Goal: Task Accomplishment & Management: Use online tool/utility

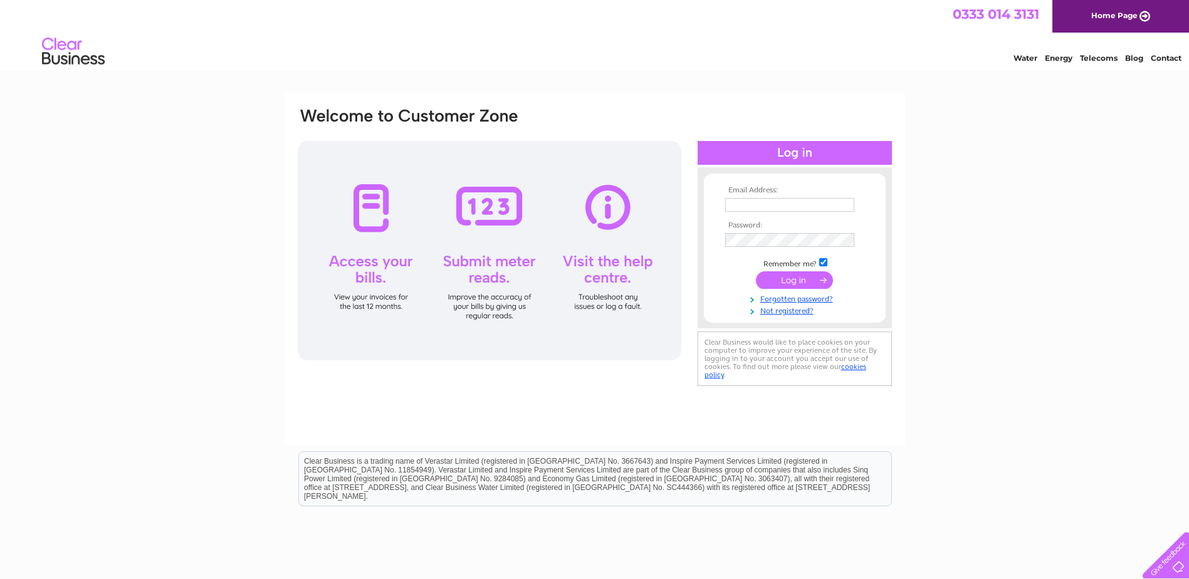
type input "michelle@lifestyle-physio.co.uk"
click at [682, 241] on div "Email Address: michelle@lifestyle-physio.co.uk Password:" at bounding box center [594, 249] width 596 height 284
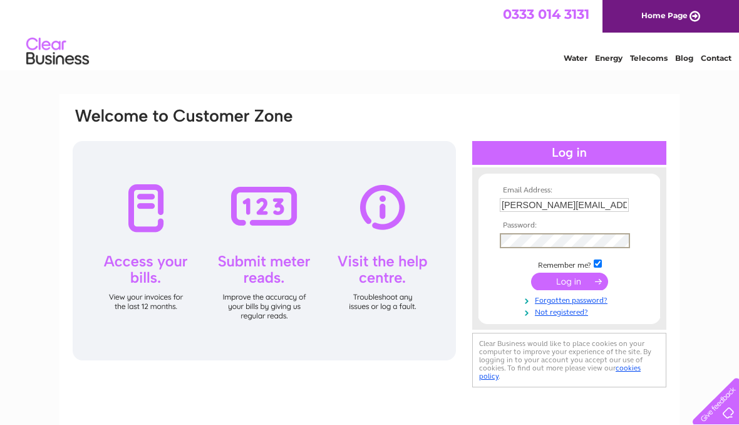
click at [694, 214] on div "Email Address: michelle@lifestyle-physio.co.uk Password:" at bounding box center [369, 376] width 739 height 565
click at [566, 284] on input "submit" at bounding box center [569, 280] width 77 height 18
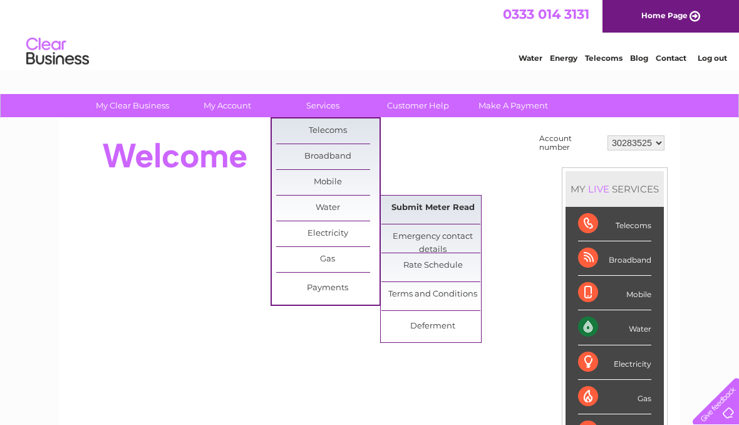
click at [417, 207] on link "Submit Meter Read" at bounding box center [433, 207] width 103 height 25
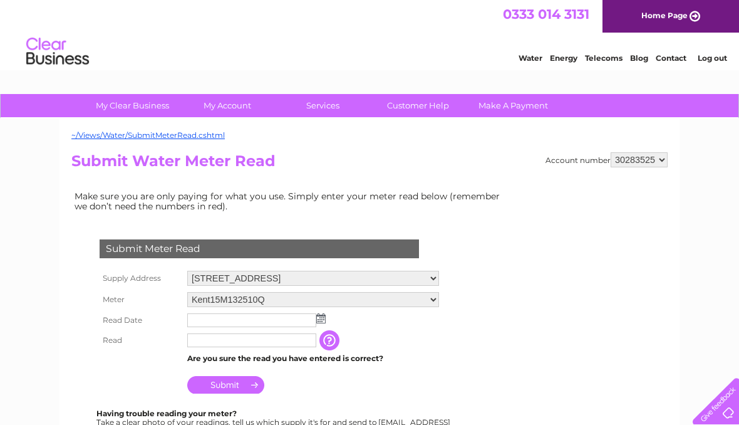
click at [435, 277] on select "40 Westgate, Sleaford, NG34 7PN 42 Westgate, Sleaford, Lincolnshire, NG34 7PN" at bounding box center [313, 278] width 252 height 15
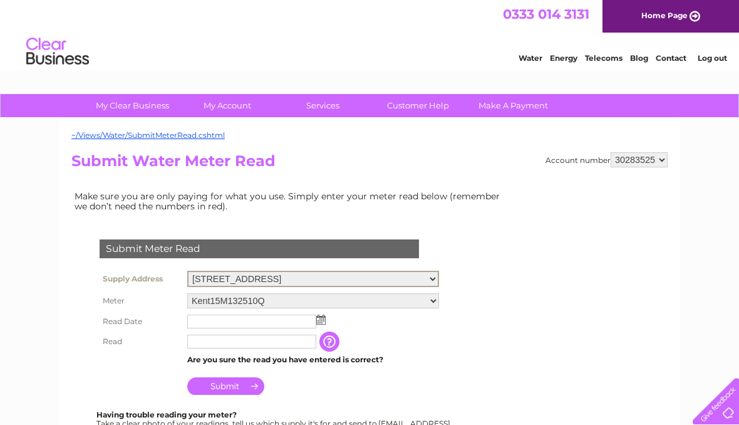
select select "444376"
click at [187, 271] on select "40 Westgate, Sleaford, NG34 7PN 42 Westgate, Sleaford, Lincolnshire, NG34 7PN" at bounding box center [313, 279] width 252 height 16
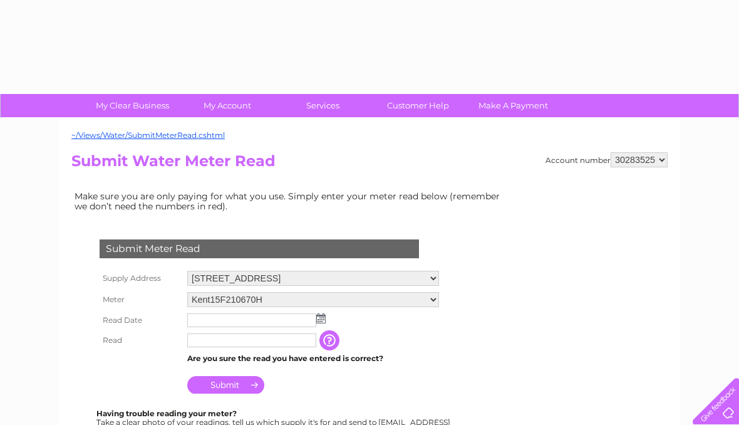
click at [320, 320] on img at bounding box center [320, 318] width 9 height 10
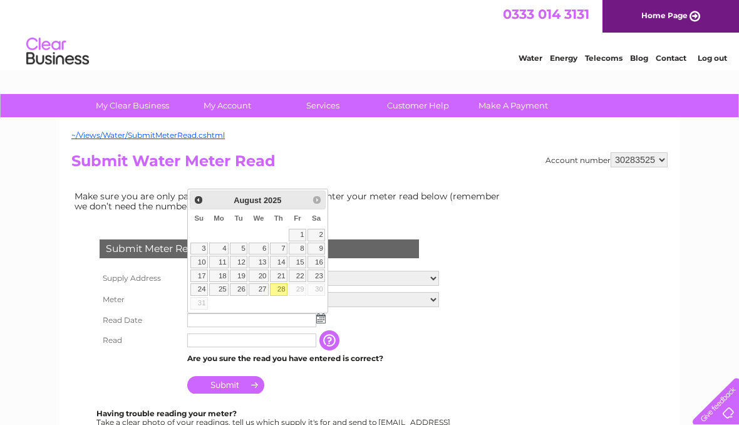
drag, startPoint x: 279, startPoint y: 290, endPoint x: 269, endPoint y: 301, distance: 15.1
click at [279, 290] on link "28" at bounding box center [279, 289] width 18 height 13
type input "2025/08/28"
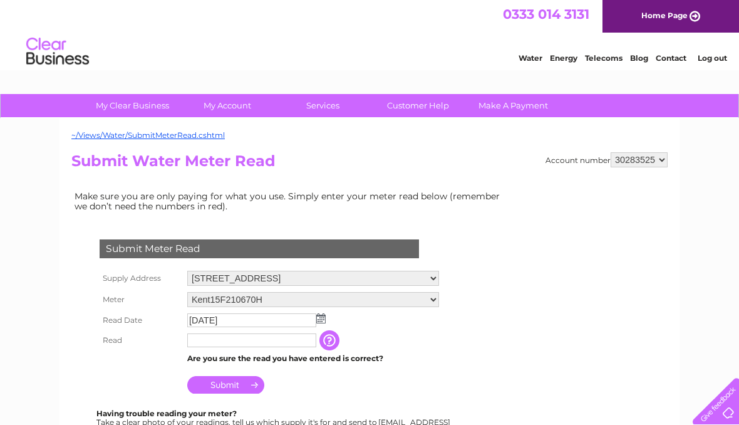
click at [202, 338] on input "text" at bounding box center [251, 340] width 129 height 14
type input "000260"
click at [233, 385] on input "Submit" at bounding box center [225, 386] width 77 height 18
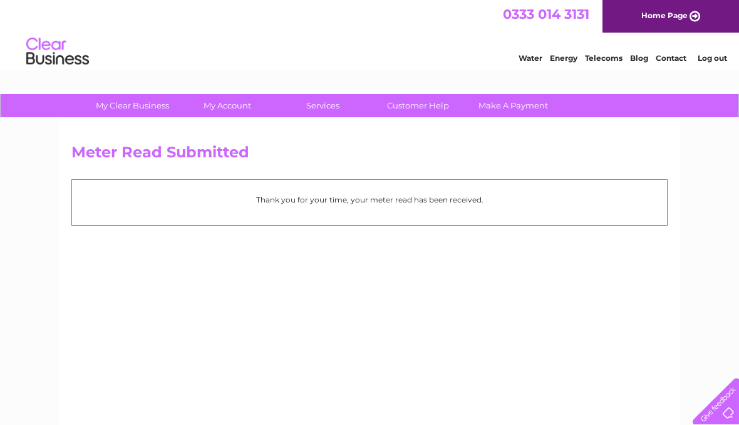
click at [711, 60] on link "Log out" at bounding box center [712, 57] width 29 height 9
